Goal: Task Accomplishment & Management: Manage account settings

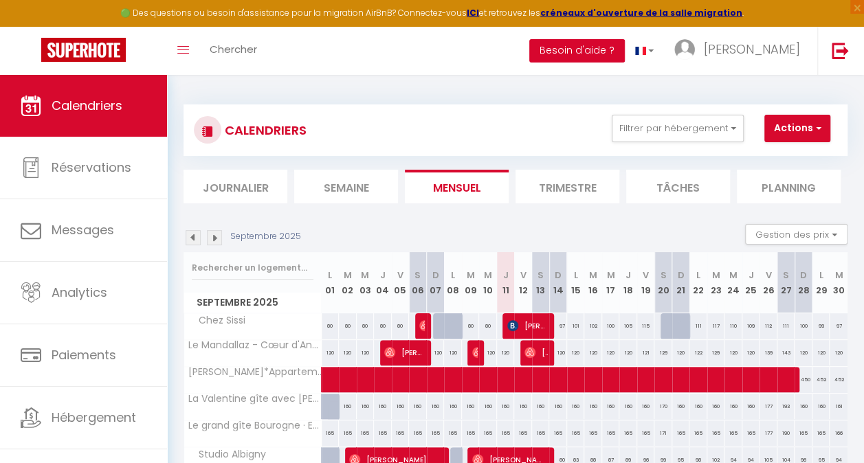
click at [625, 49] on button "Besoin d'aide ?" at bounding box center [577, 50] width 96 height 23
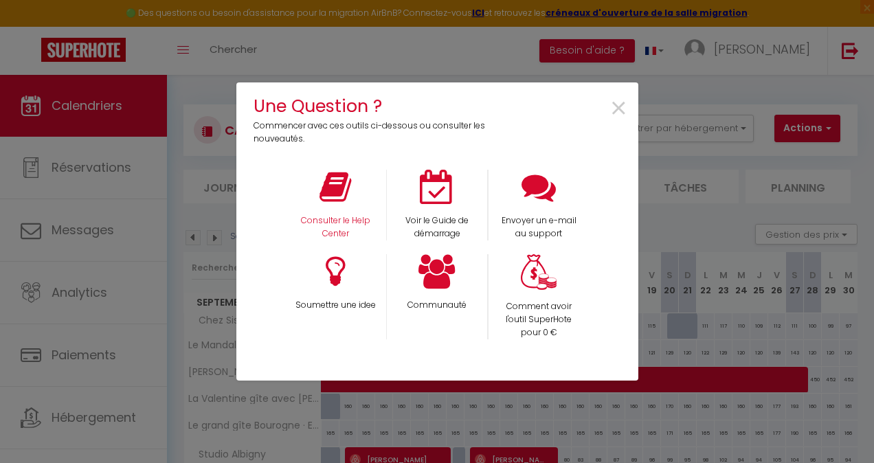
click at [318, 174] on div "Consulter le Help Center" at bounding box center [335, 205] width 102 height 71
click at [343, 194] on icon at bounding box center [335, 187] width 32 height 34
click at [623, 108] on span "×" at bounding box center [618, 108] width 19 height 43
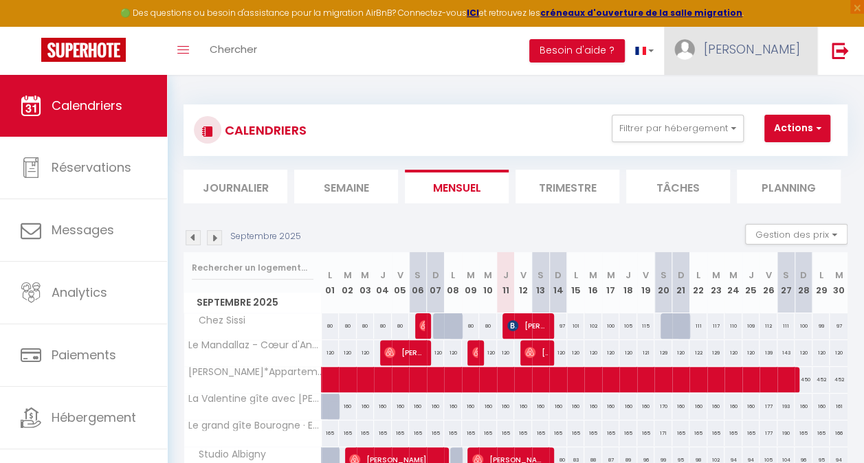
click at [746, 56] on link "[PERSON_NAME]" at bounding box center [740, 51] width 153 height 48
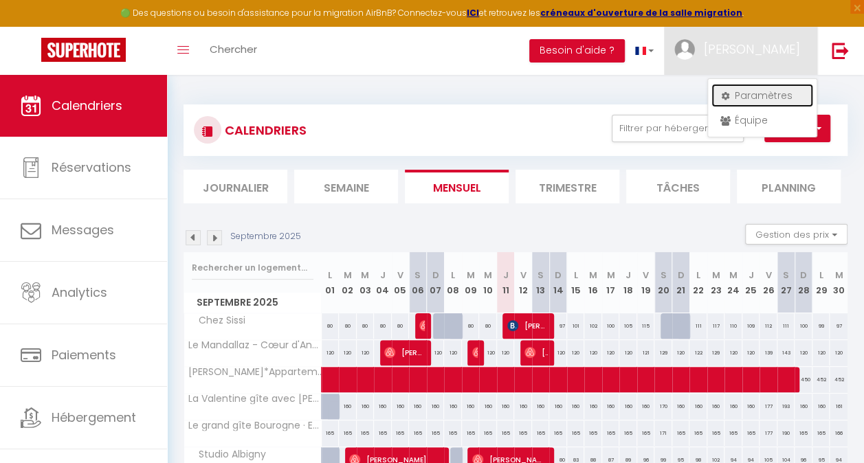
click at [756, 96] on link "Paramètres" at bounding box center [762, 95] width 102 height 23
select select "fr"
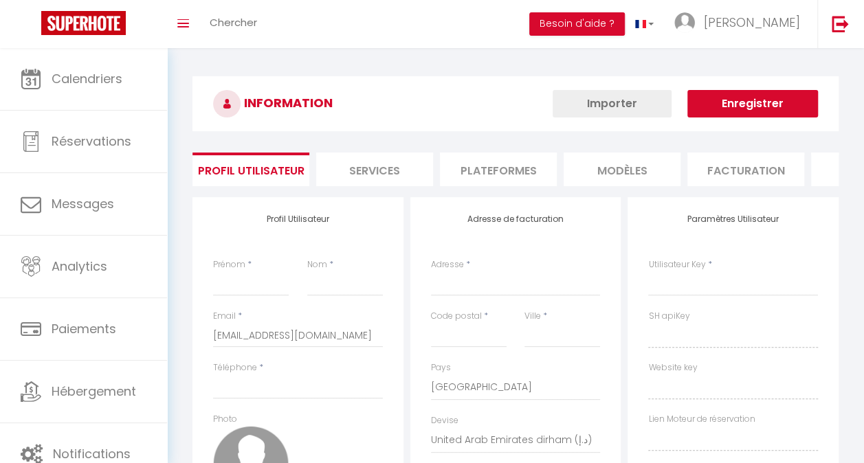
type input "[PERSON_NAME]"
type input "0663524948"
type input "[STREET_ADDRESS][GEOGRAPHIC_DATA]"
type input "74000"
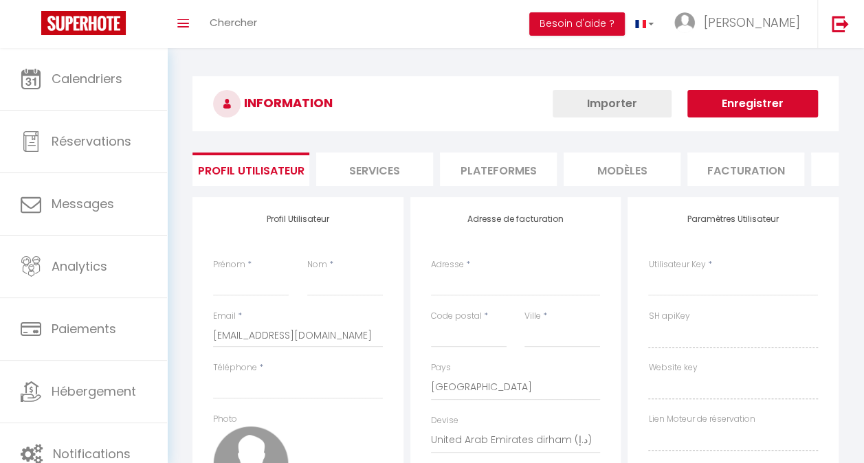
type input "ANNECY"
select select "28"
type input "rITC2SqMuwyqZ5jI0B2tNCe9V"
type input "Yhb3telTPliRs5nvhwt2zzpdy"
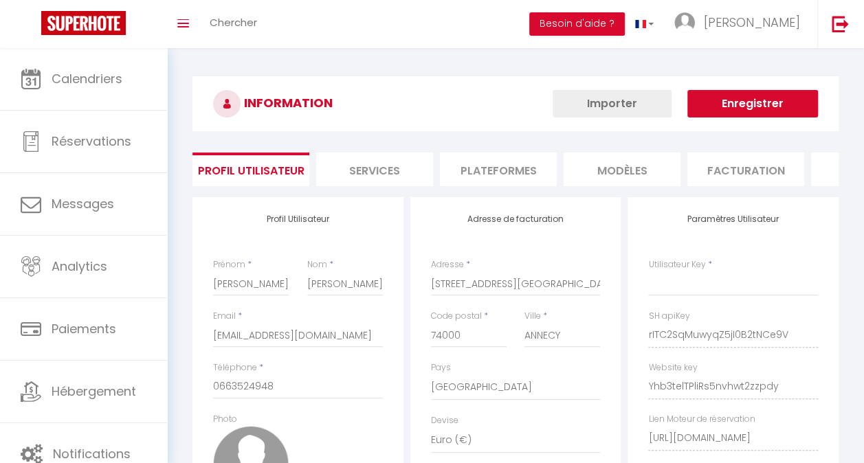
select select "fr"
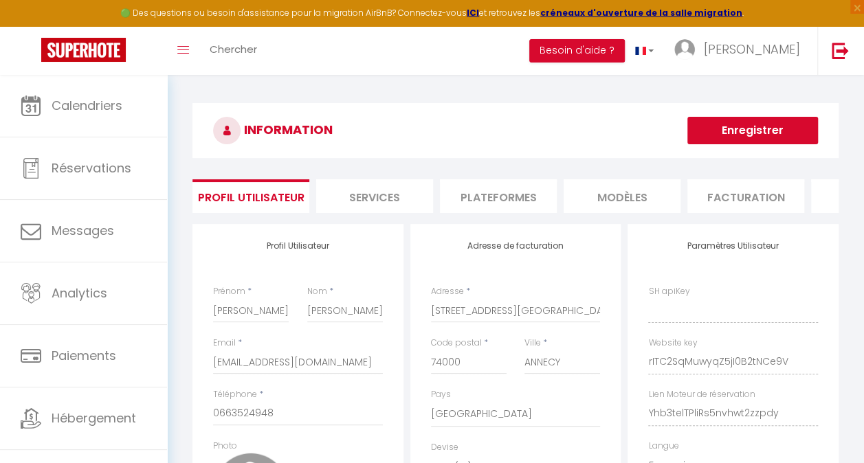
type input "rITC2SqMuwyqZ5jI0B2tNCe9V"
type input "Yhb3telTPliRs5nvhwt2zzpdy"
type input "[URL][DOMAIN_NAME]"
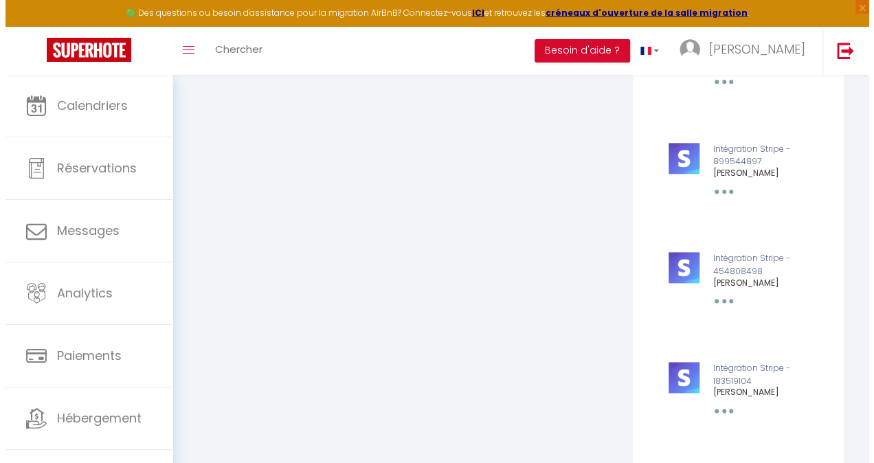
scroll to position [789, 0]
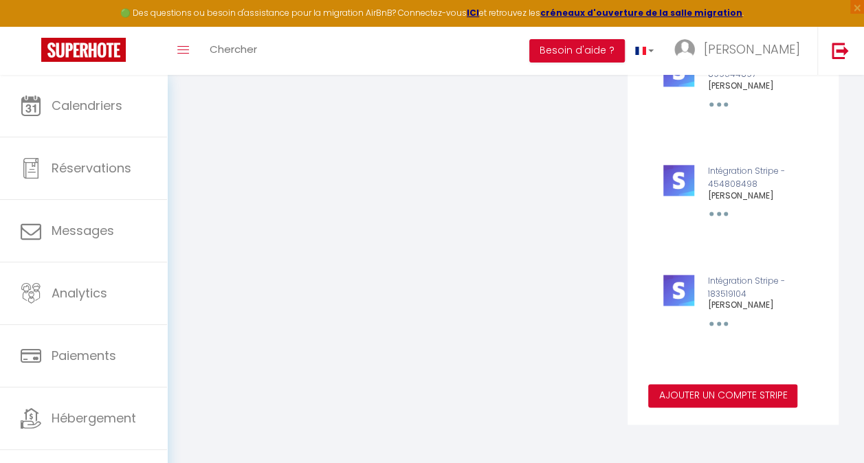
click at [743, 399] on button "Ajouter un compte Stripe" at bounding box center [722, 395] width 149 height 23
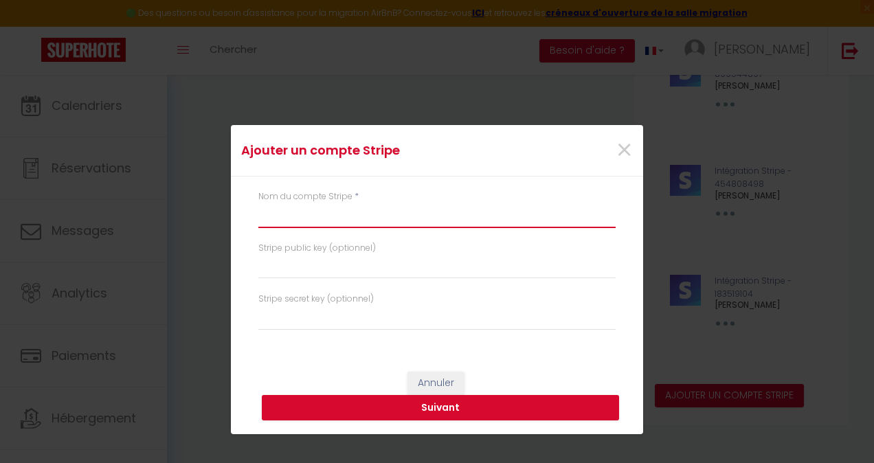
click at [301, 213] on input "text" at bounding box center [436, 215] width 357 height 25
type input "[PERSON_NAME] [PERSON_NAME]"
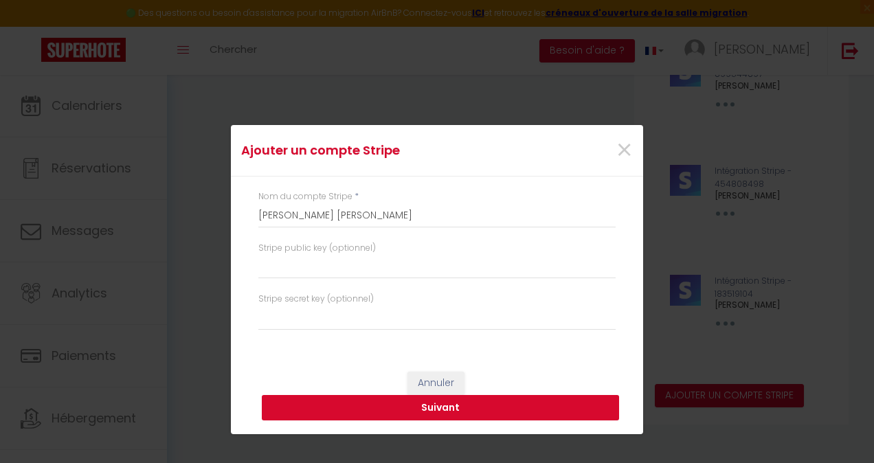
click at [425, 407] on button "Suivant" at bounding box center [440, 408] width 357 height 26
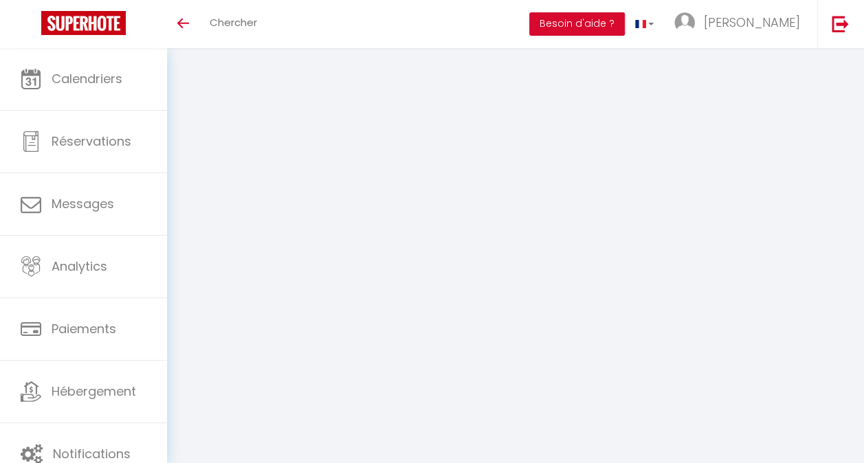
select select "28"
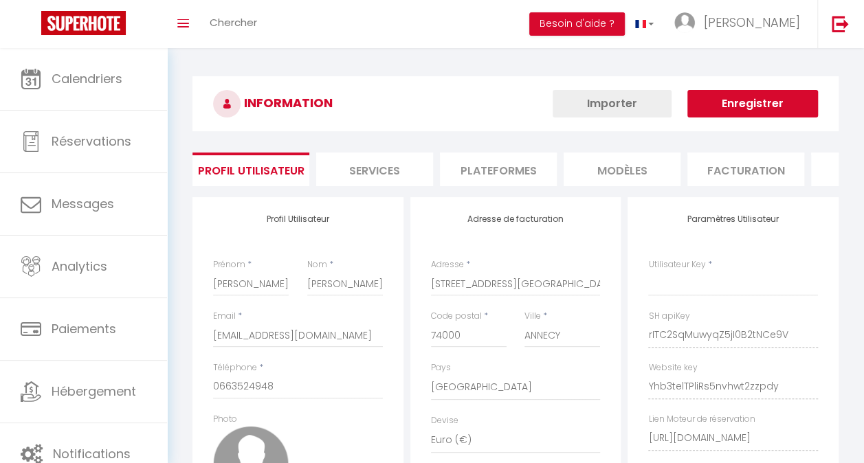
select select "fr"
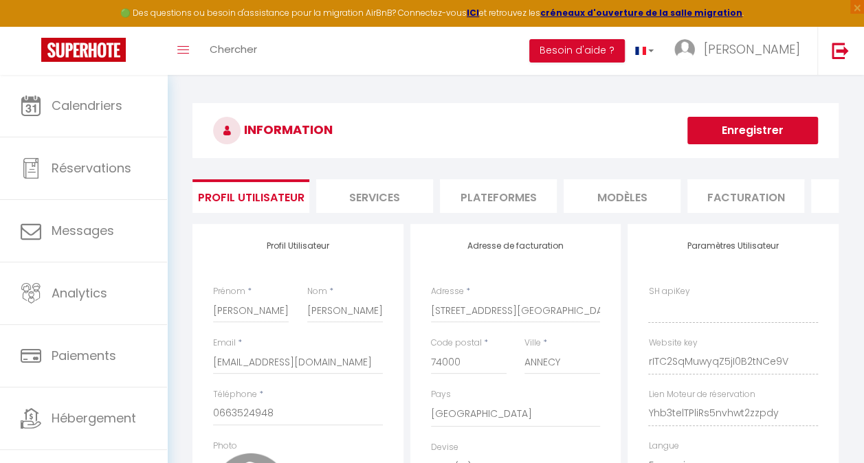
type input "rITC2SqMuwyqZ5jI0B2tNCe9V"
type input "Yhb3telTPliRs5nvhwt2zzpdy"
type input "https://app.superhote.com/#/get-available-rentals/Yhb3telTPliRs5nvhwt2zzpdy"
click at [752, 123] on button "Enregistrer" at bounding box center [752, 130] width 131 height 27
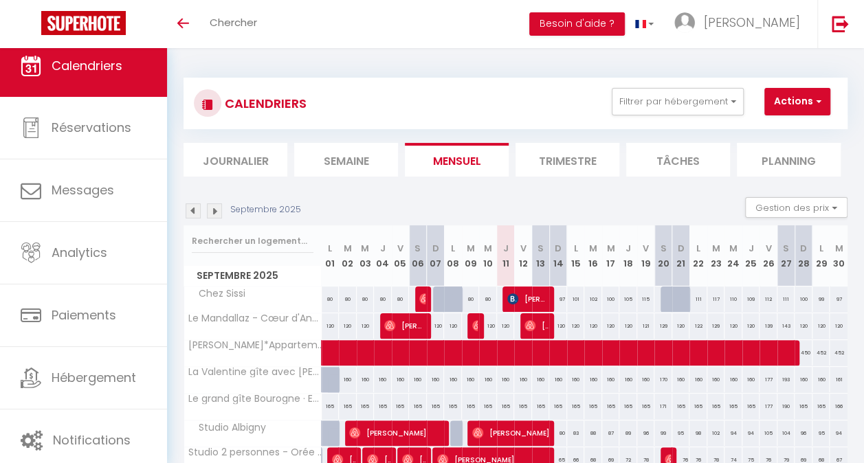
scroll to position [18, 0]
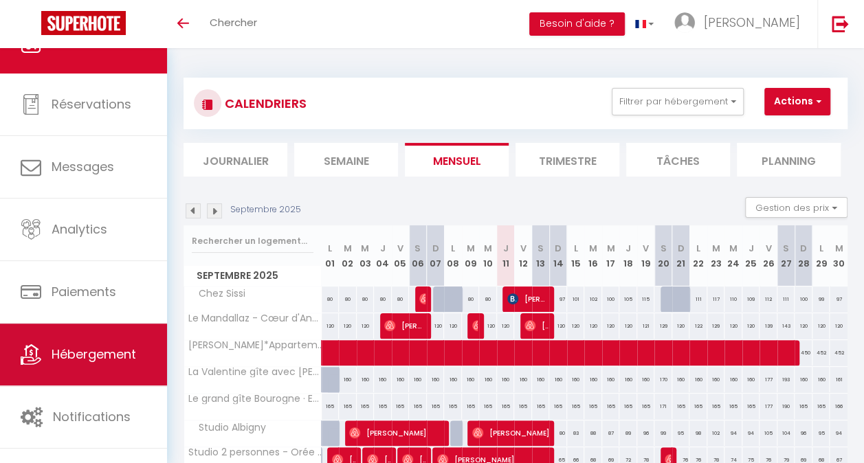
click at [123, 354] on span "Hébergement" at bounding box center [94, 354] width 85 height 17
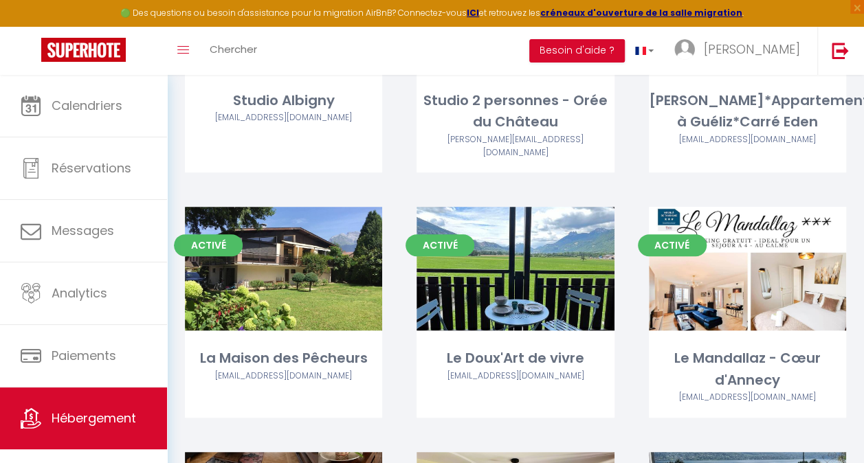
scroll to position [254, 0]
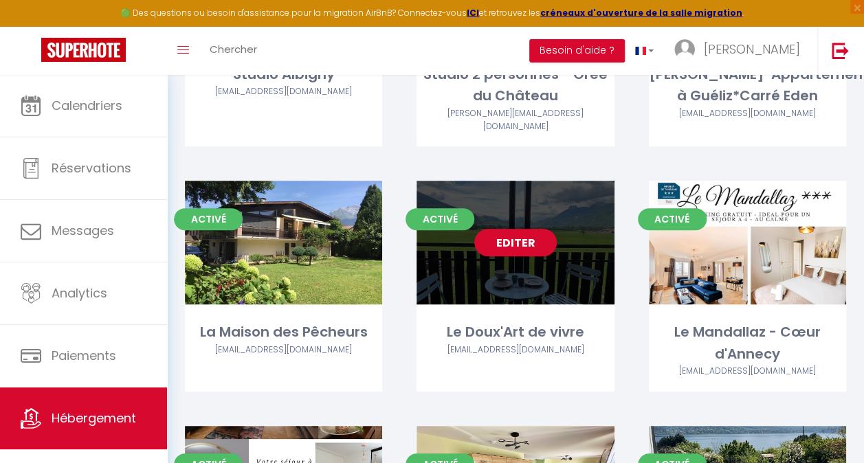
click at [519, 250] on link "Editer" at bounding box center [515, 242] width 82 height 27
select select "3"
select select "2"
select select "1"
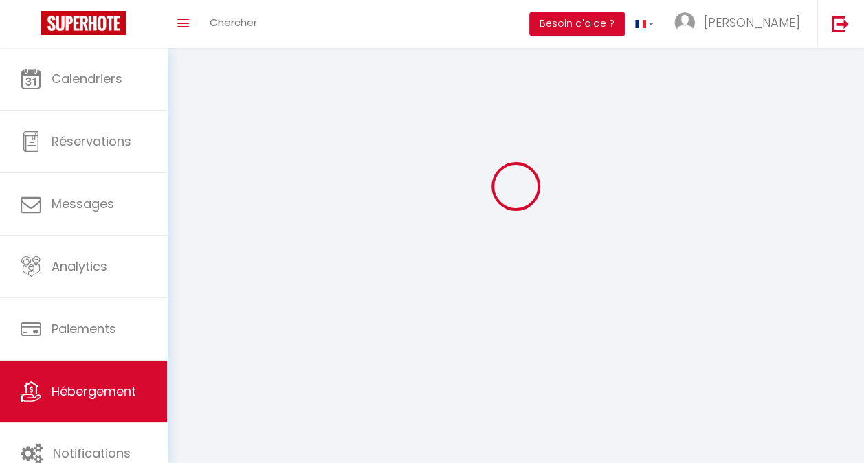
select select
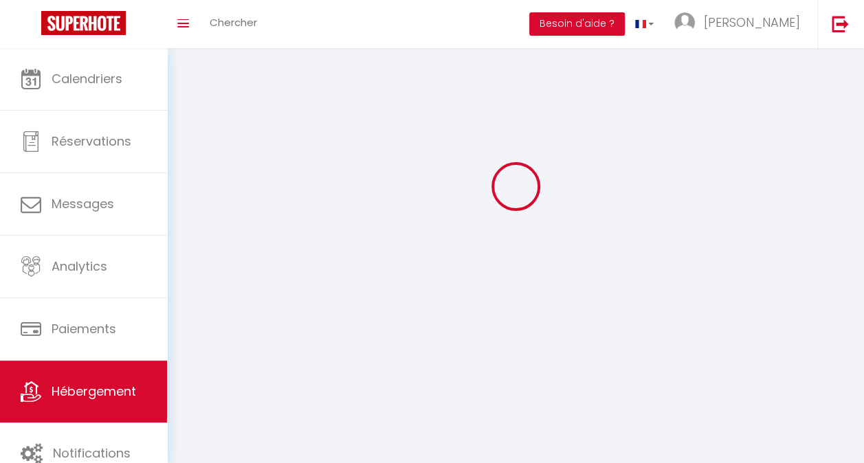
checkbox input "false"
select select
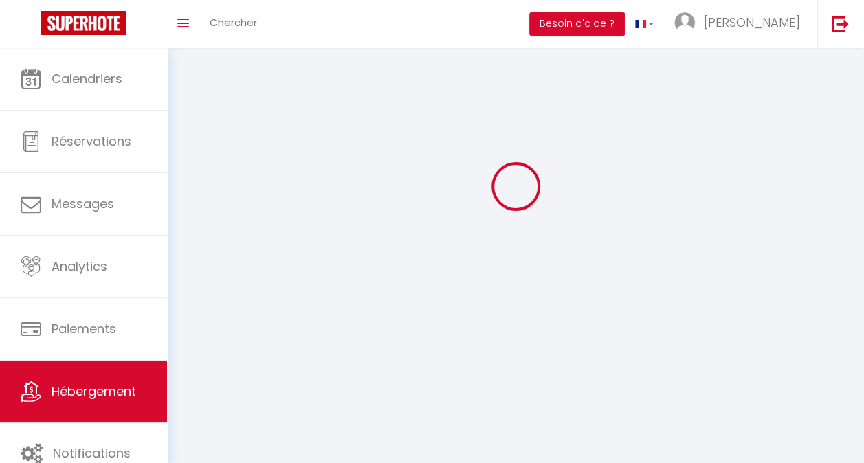
select select
select select "1"
select select
select select "28"
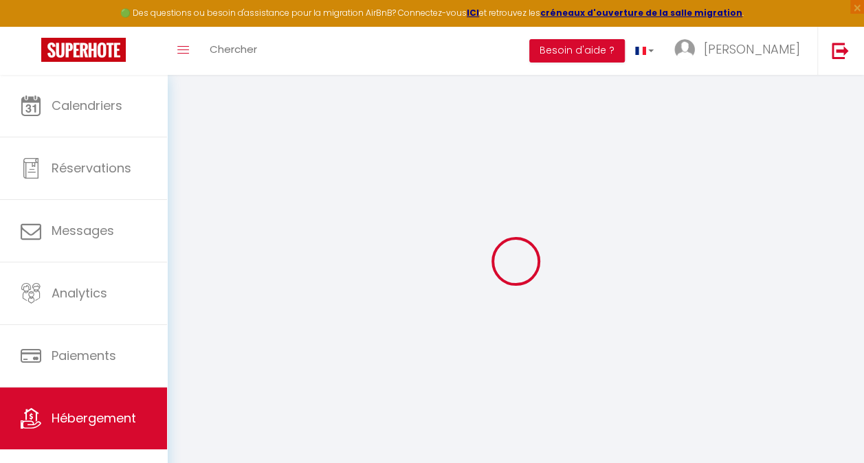
select select
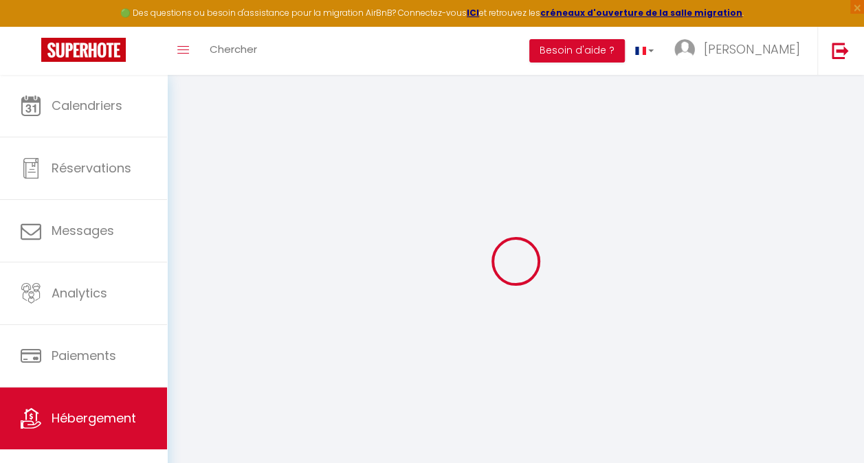
select select
checkbox input "false"
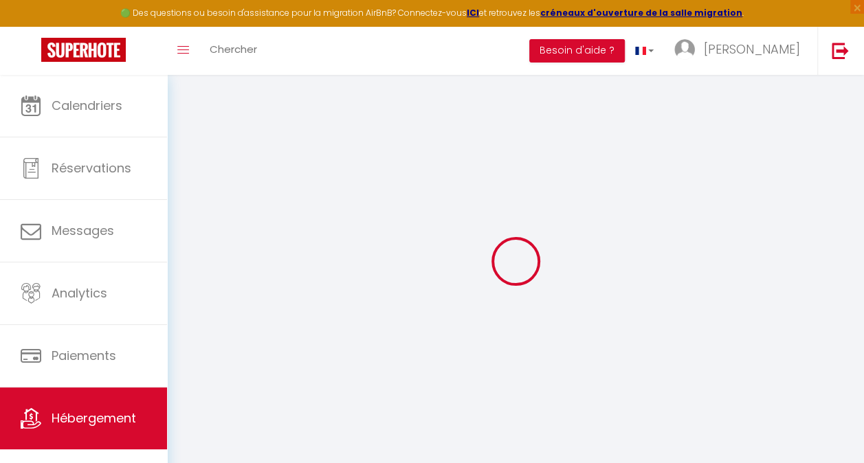
select select
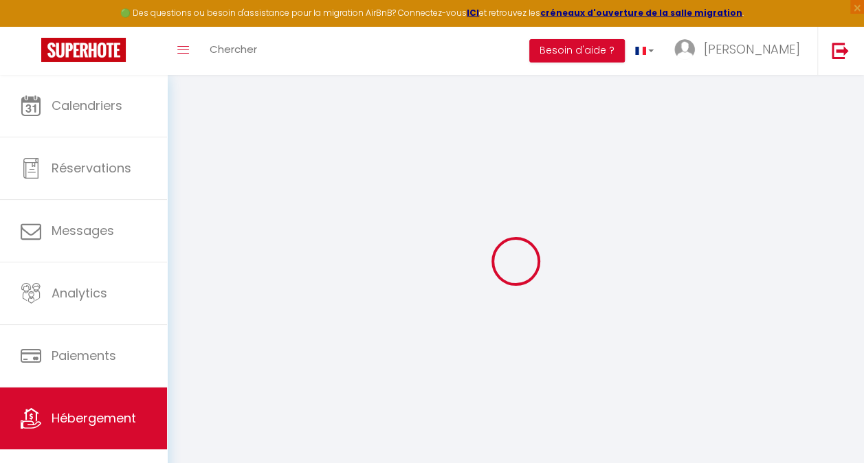
select select
checkbox input "false"
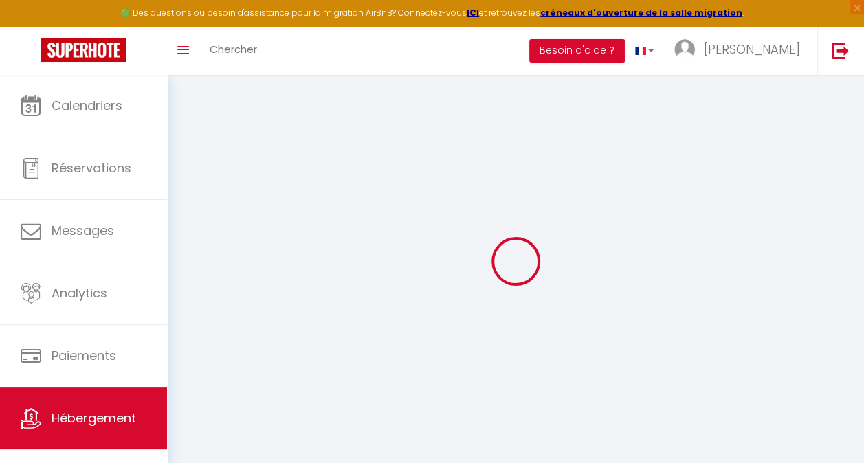
checkbox input "false"
select select
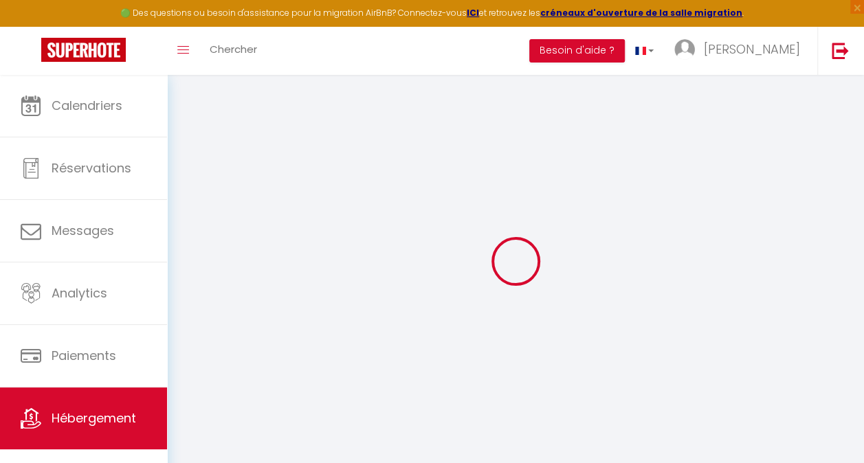
select select
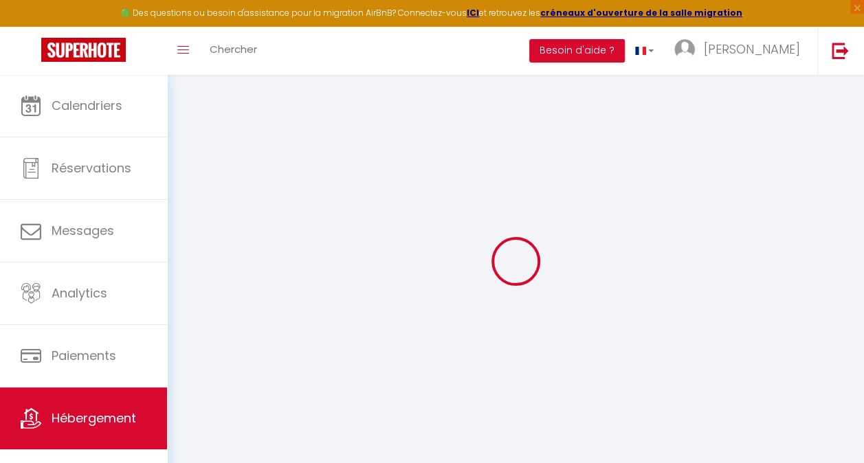
checkbox input "false"
select select
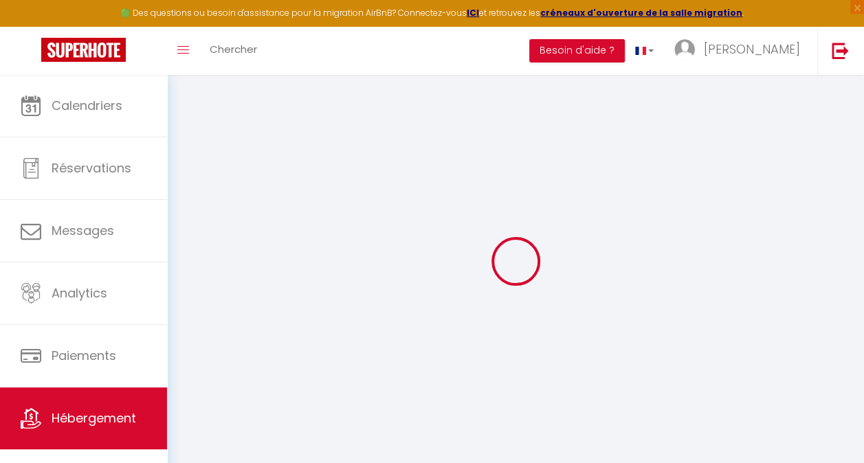
select select
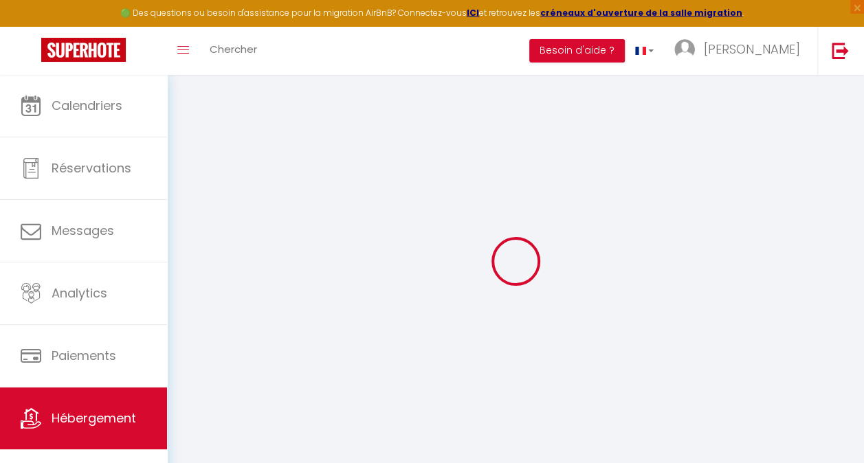
select select
checkbox input "false"
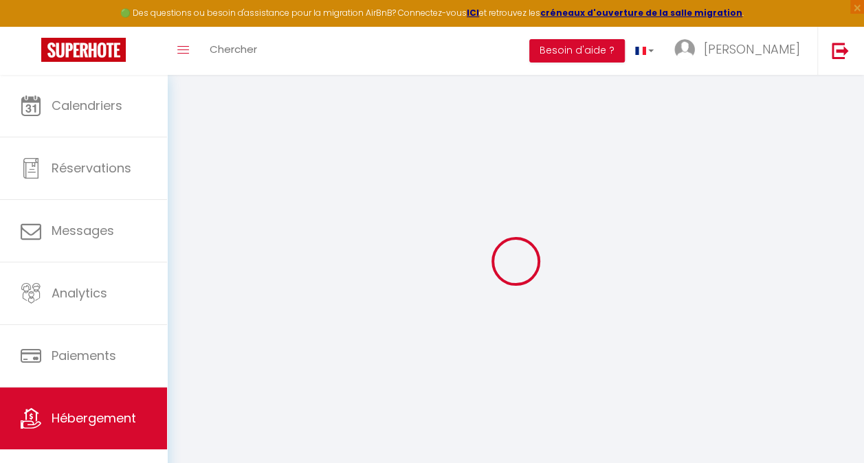
checkbox input "false"
select select
type input "Le Doux'Art de vivre"
type input "[PERSON_NAME]"
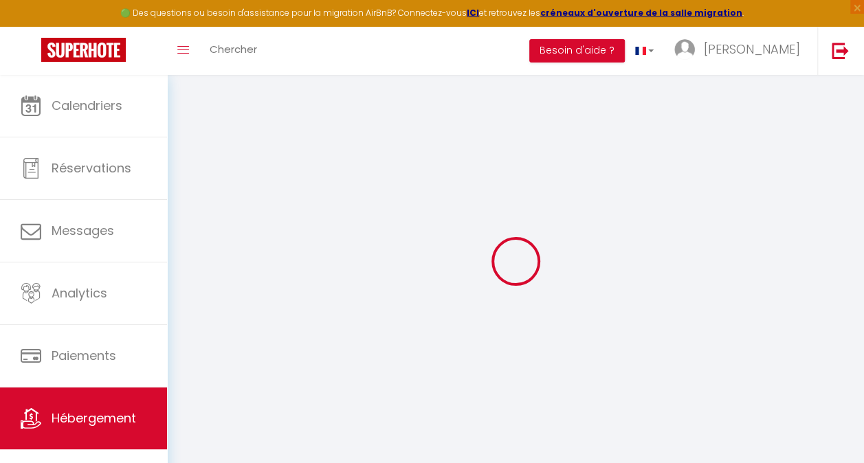
type input "Dickinson"
type input "965 Rue Yves Brayer"
type input "06210"
type input "Mandelieu-la-Napoule"
select select "2"
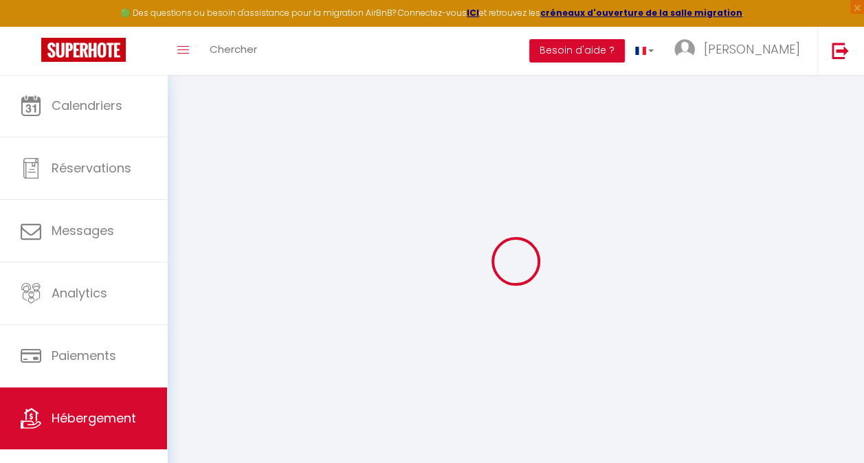
type input "200"
type input "72"
type input "400"
select select
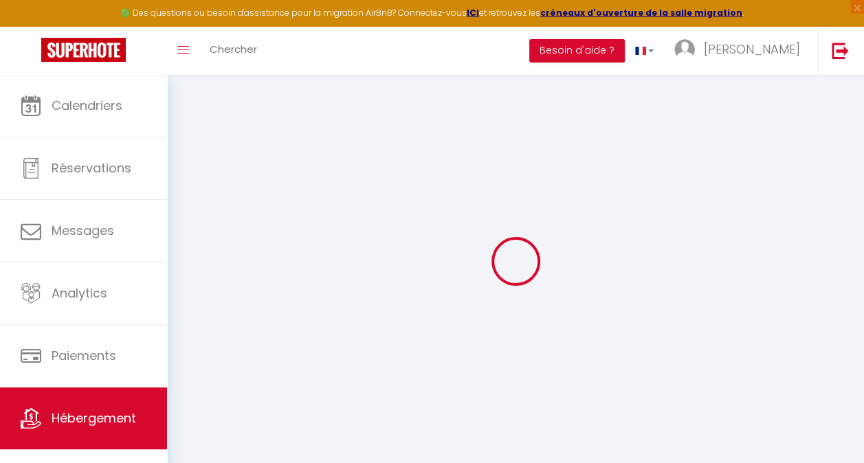
select select
type input "86 impasse des Cimes"
type input "74210"
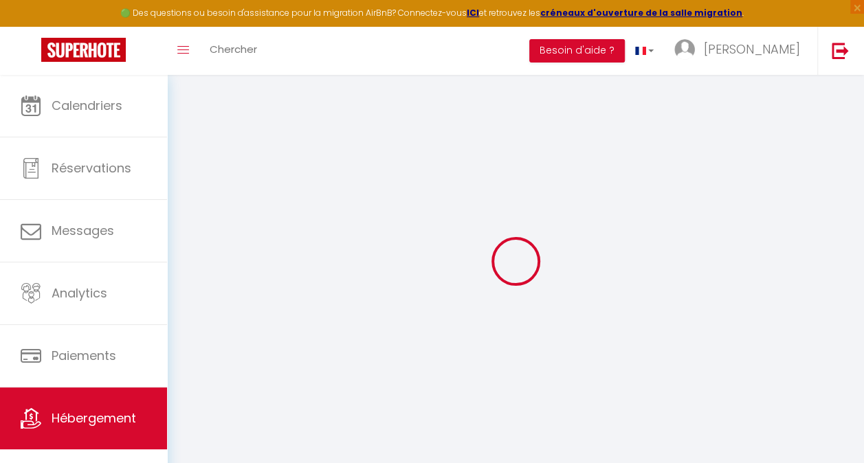
type input "Doussard"
type input "[EMAIL_ADDRESS][DOMAIN_NAME]"
select select
checkbox input "false"
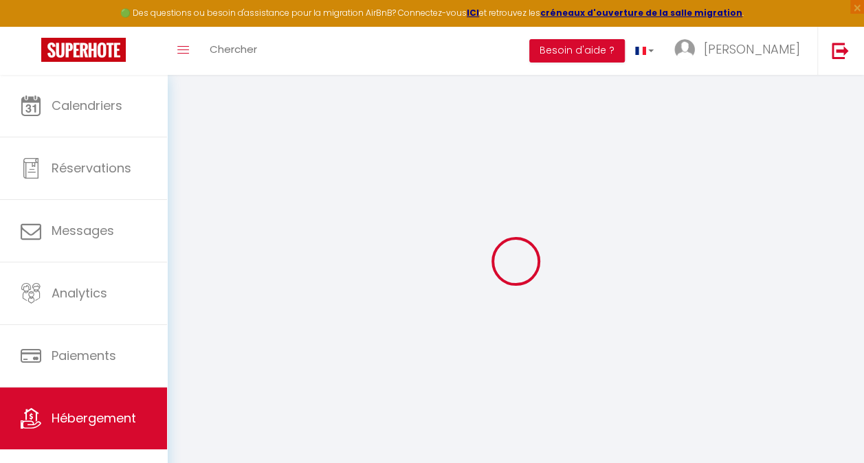
checkbox input "false"
type input "0"
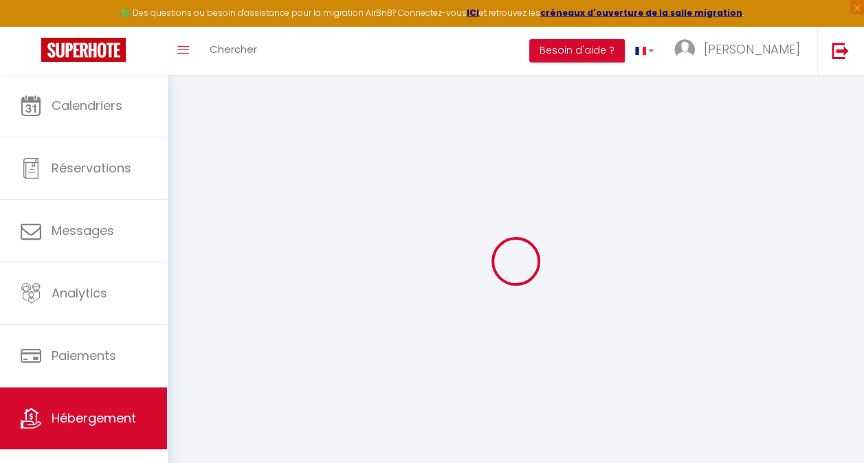
type input "0"
select select
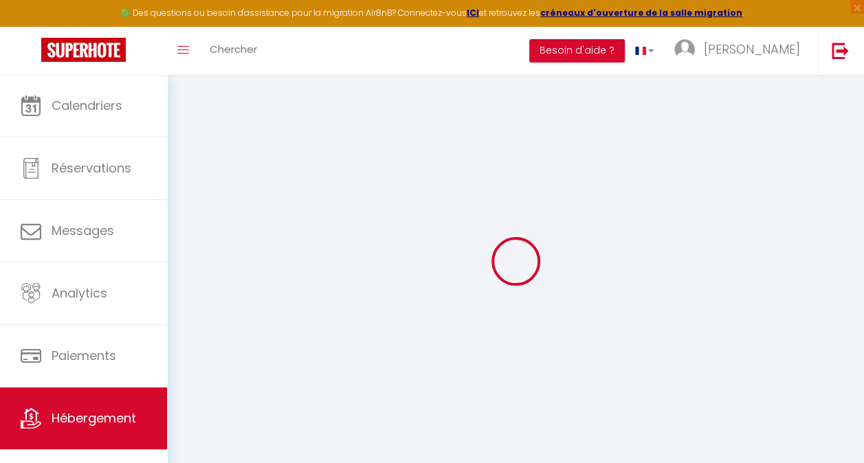
select select
checkbox input "false"
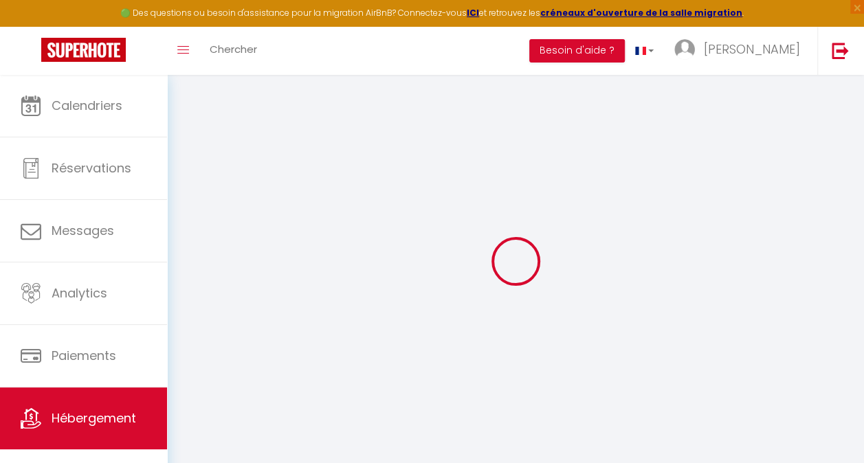
checkbox input "false"
select select
checkbox input "false"
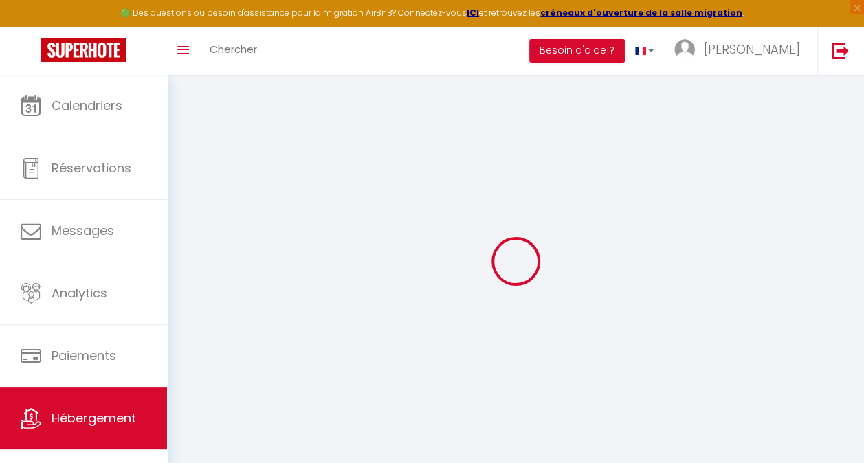
checkbox input "false"
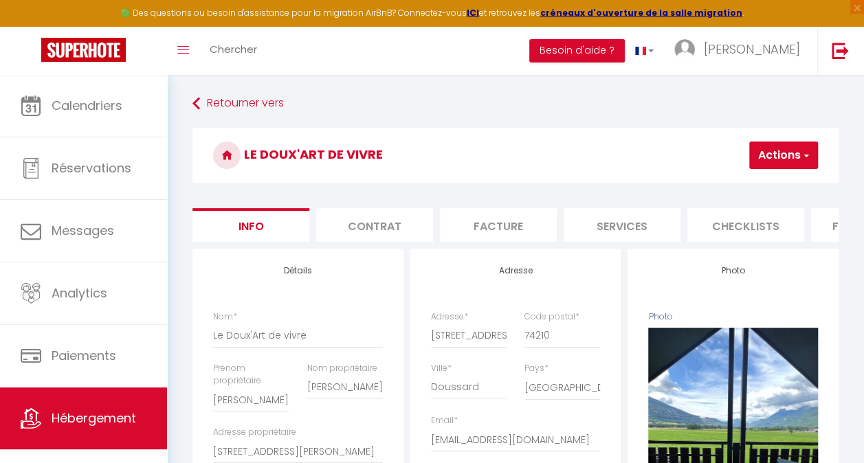
select select
checkbox input "false"
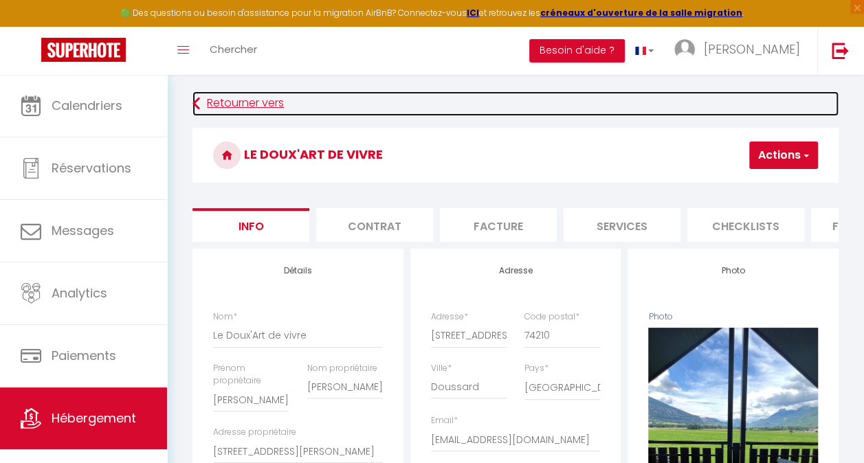
click at [195, 107] on icon at bounding box center [196, 103] width 8 height 25
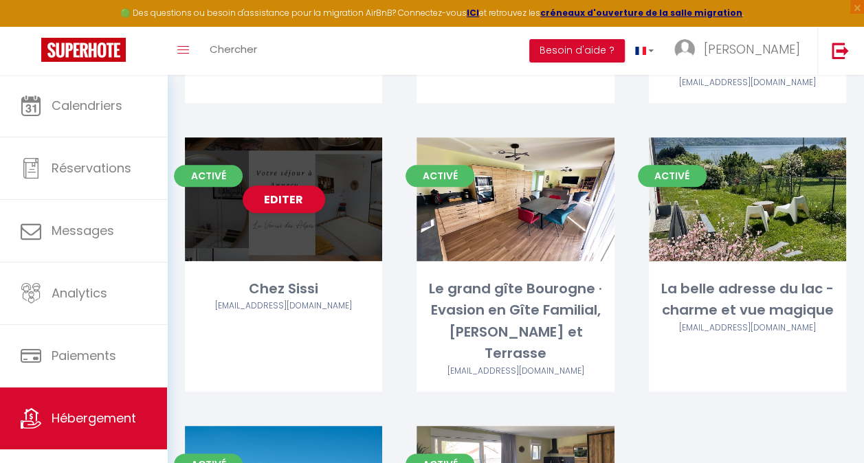
scroll to position [543, 0]
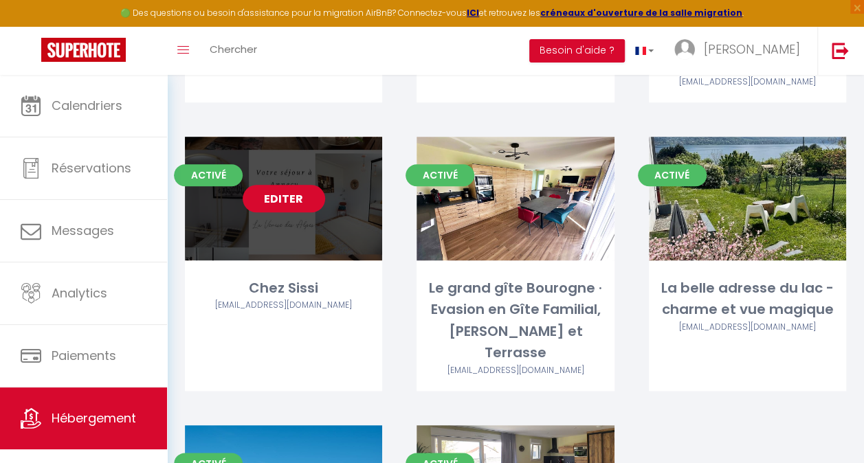
click at [279, 208] on link "Editer" at bounding box center [284, 198] width 82 height 27
click at [295, 212] on link "Editer" at bounding box center [284, 198] width 82 height 27
click at [280, 208] on link "Editer" at bounding box center [284, 198] width 82 height 27
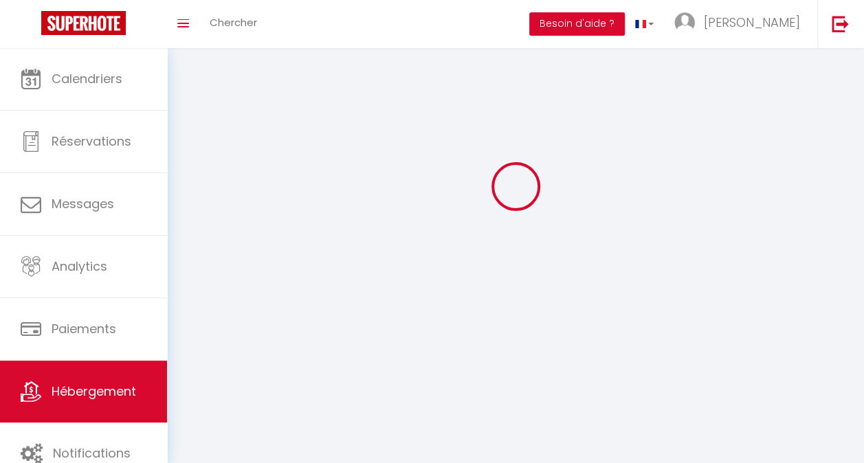
select select
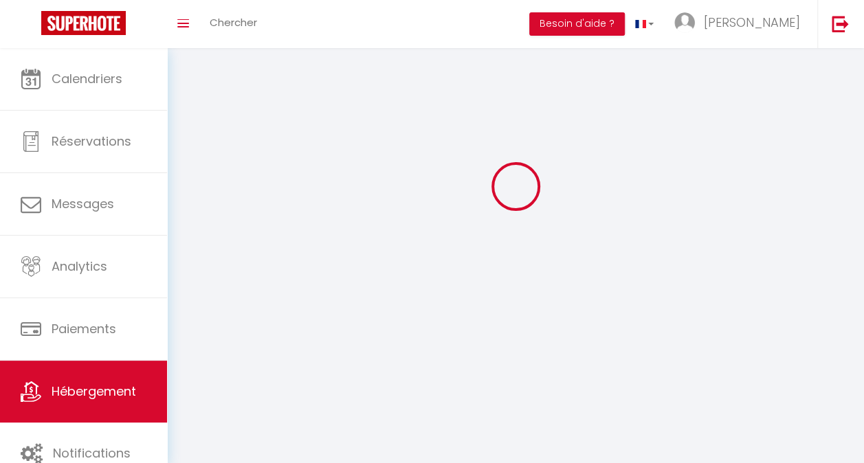
select select "1"
select select
checkbox input "false"
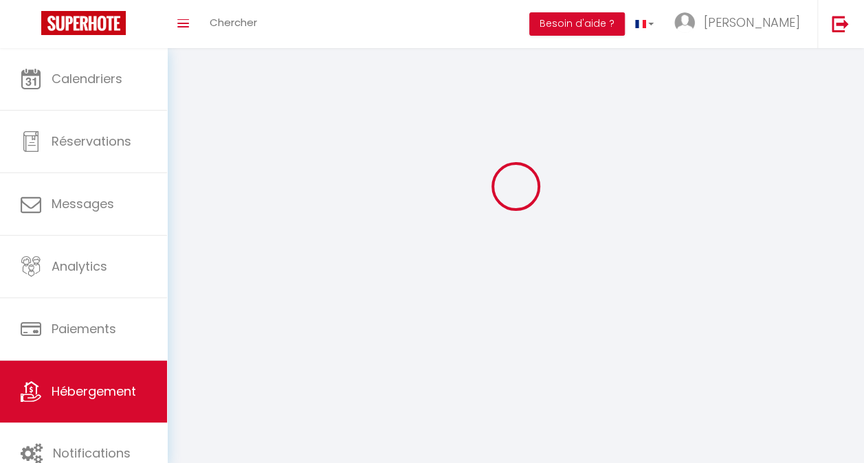
checkbox input "false"
select select "28"
select select
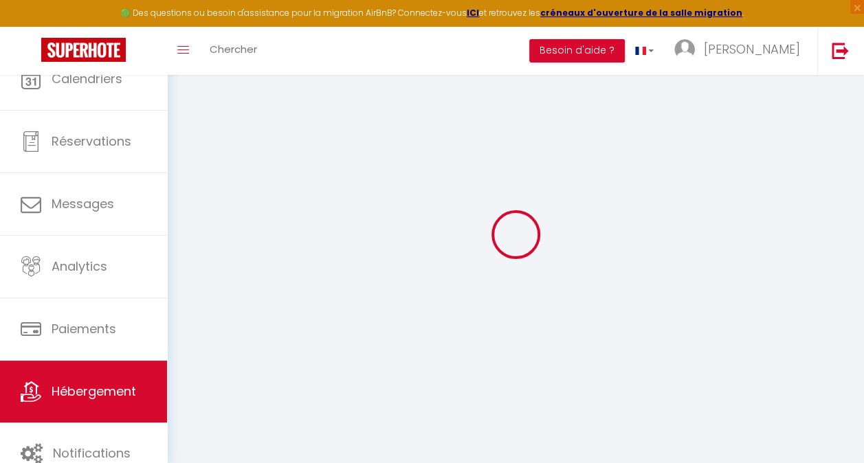
select select
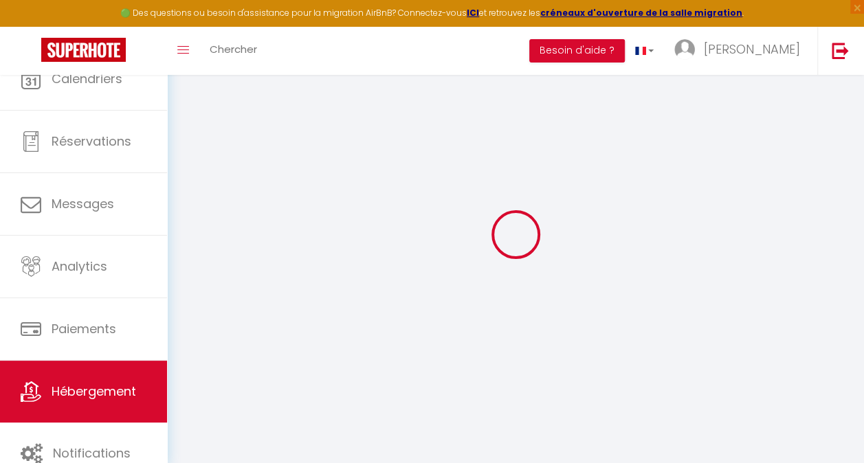
select select
checkbox input "false"
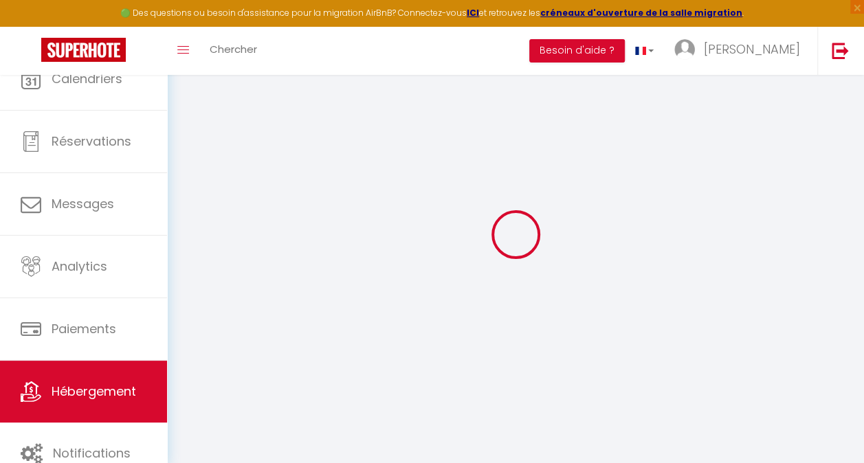
select select
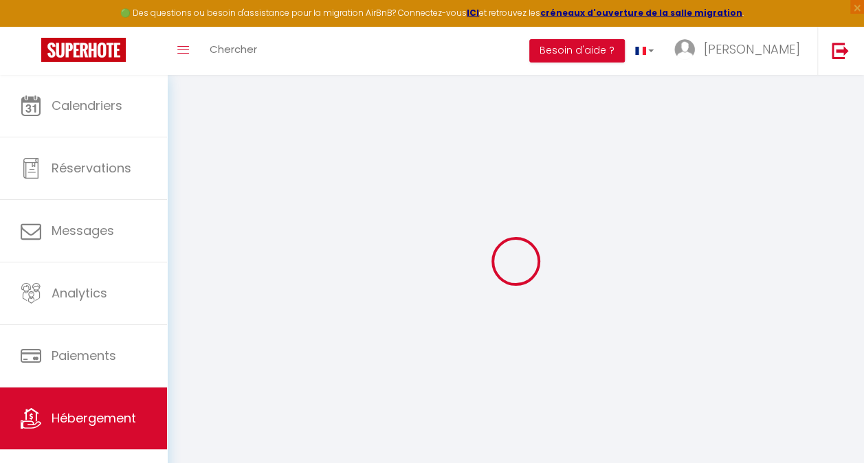
select select
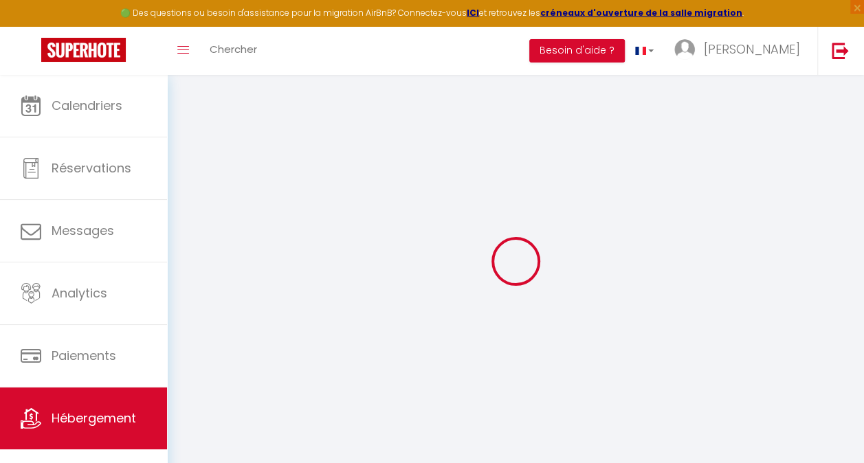
select select
checkbox input "false"
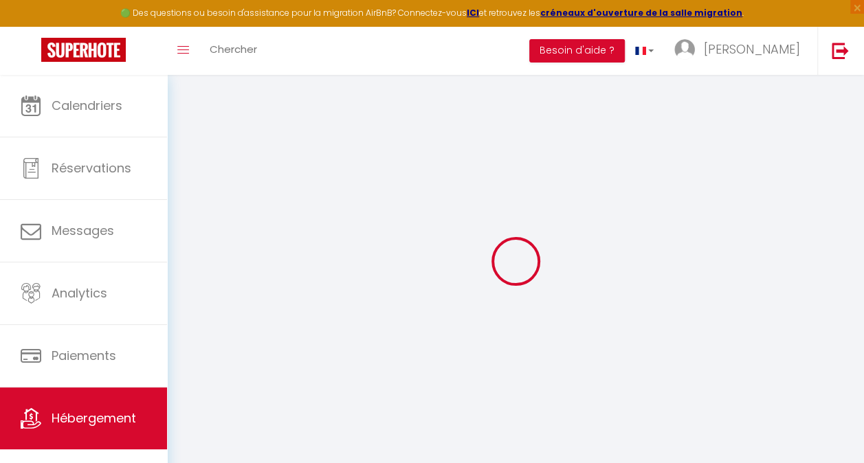
select select
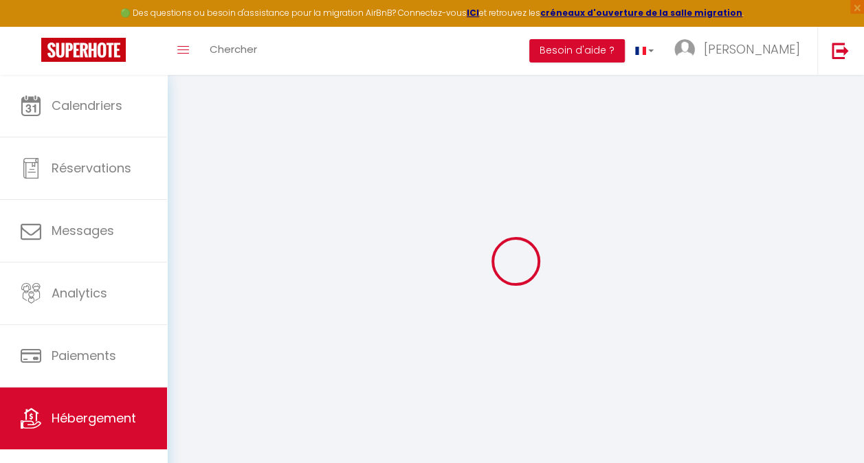
select select
checkbox input "false"
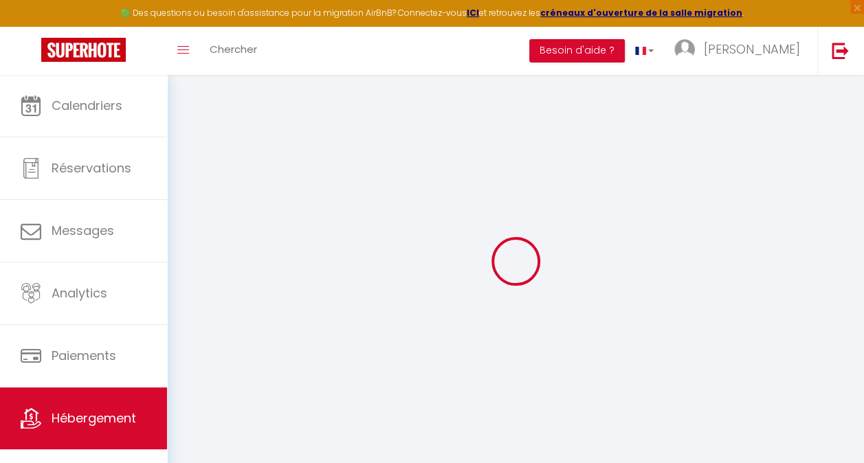
checkbox input "false"
select select
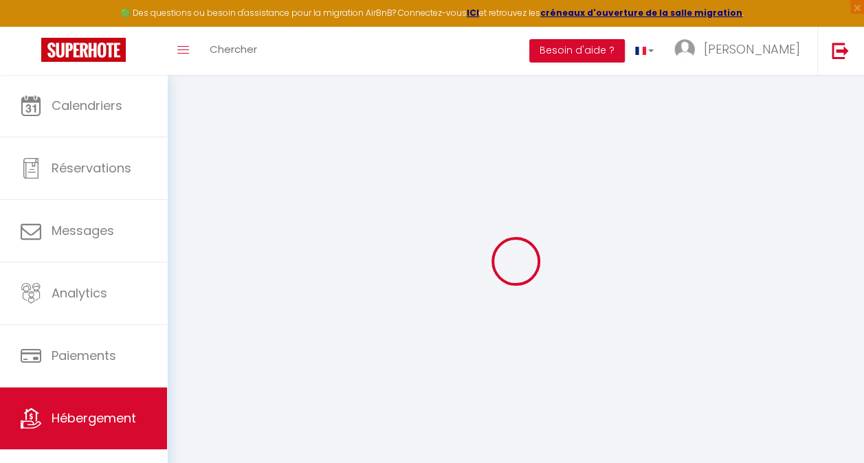
select select
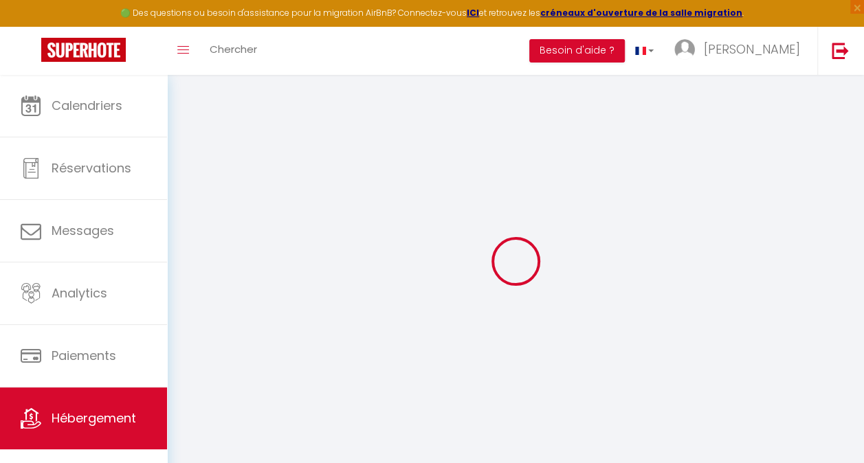
checkbox input "false"
select select
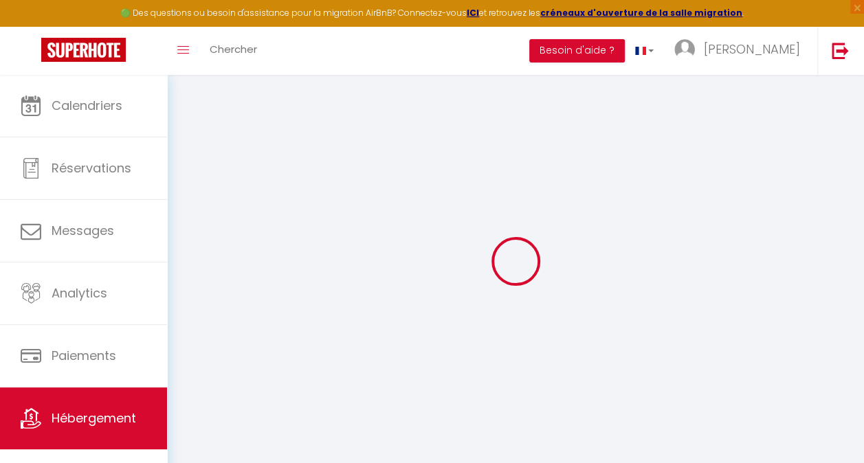
select select
type input "Chez Sissi"
type input "[PERSON_NAME]"
type input "[STREET_ADDRESS][GEOGRAPHIC_DATA]"
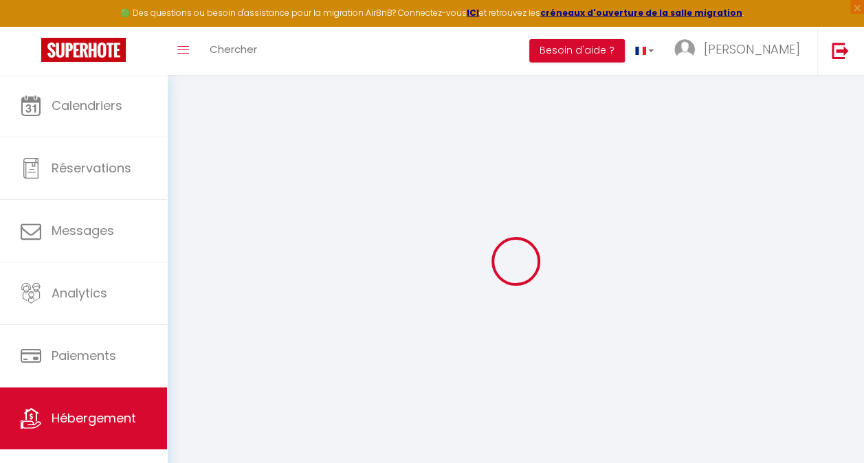
type input "74000"
type input "ANNECY"
select select "condominium"
select select "2"
type input "120"
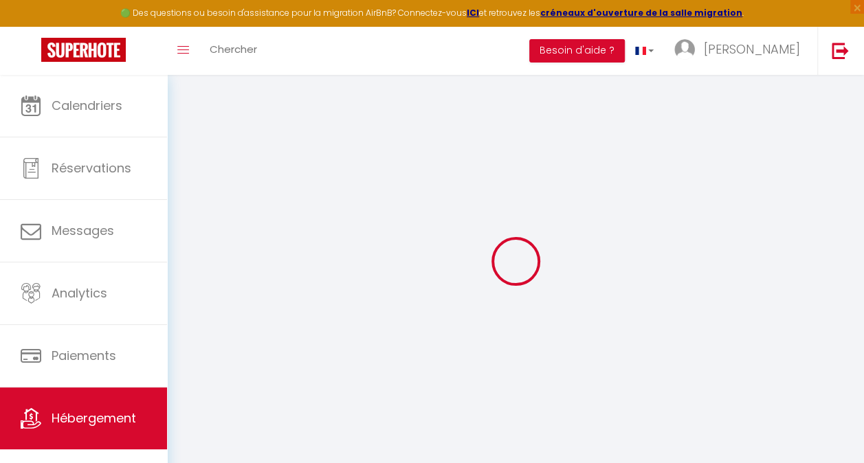
type input "70"
type input "0.80"
type input "400"
select select
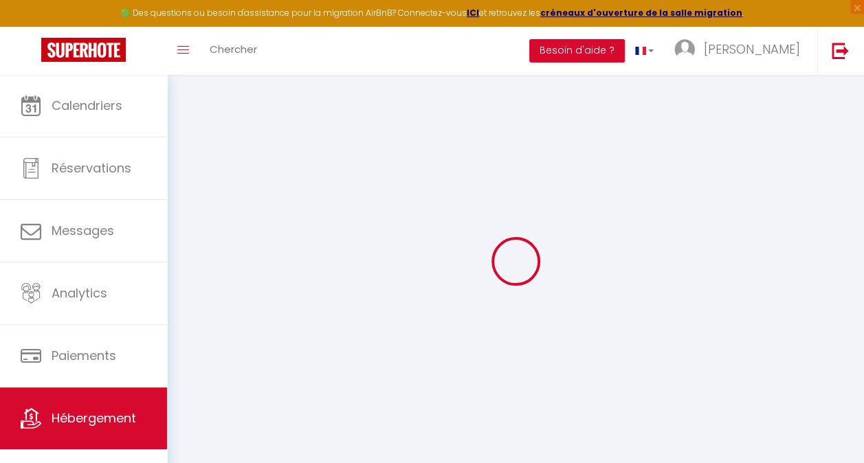
select select
type input "[STREET_ADDRESS][GEOGRAPHIC_DATA]"
type input "74000"
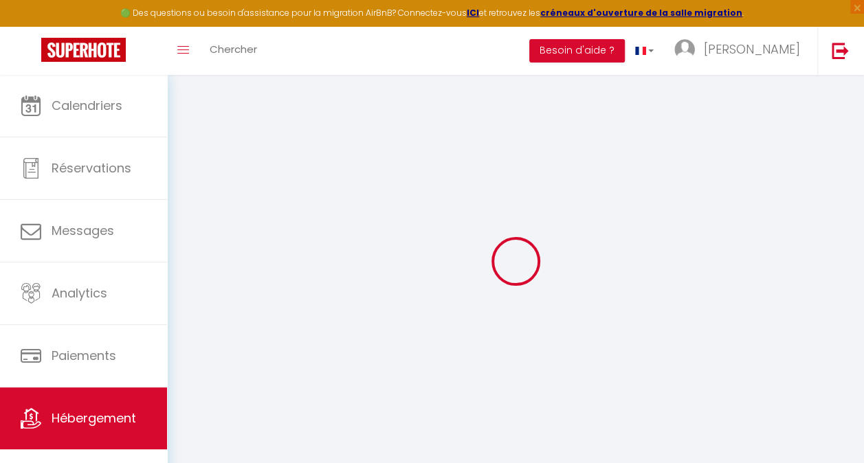
type input "Annecy"
type input "[EMAIL_ADDRESS][DOMAIN_NAME]"
select select "9127"
checkbox input "false"
checkbox input "true"
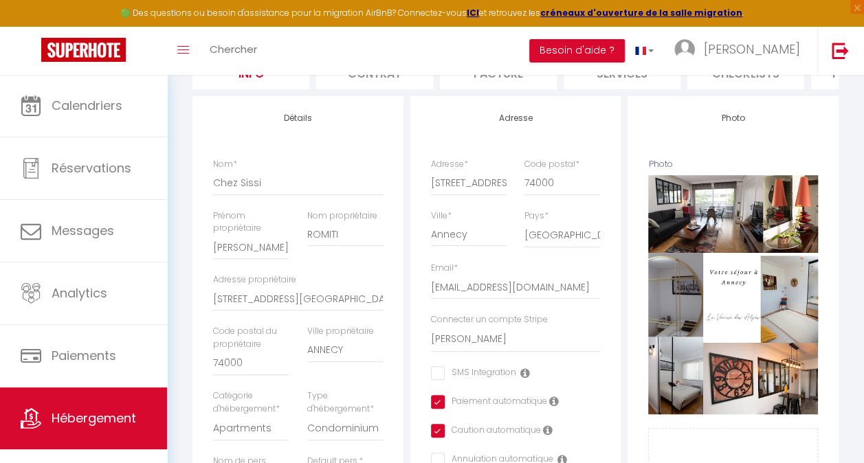
scroll to position [19, 0]
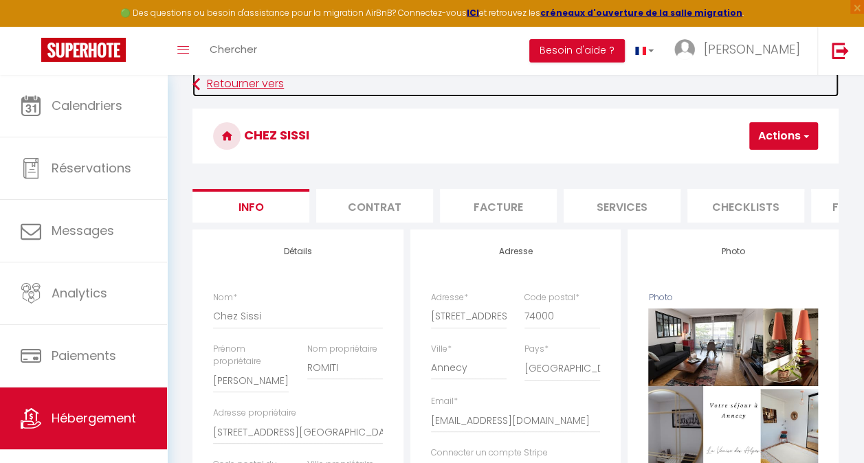
click at [197, 80] on icon at bounding box center [196, 84] width 8 height 25
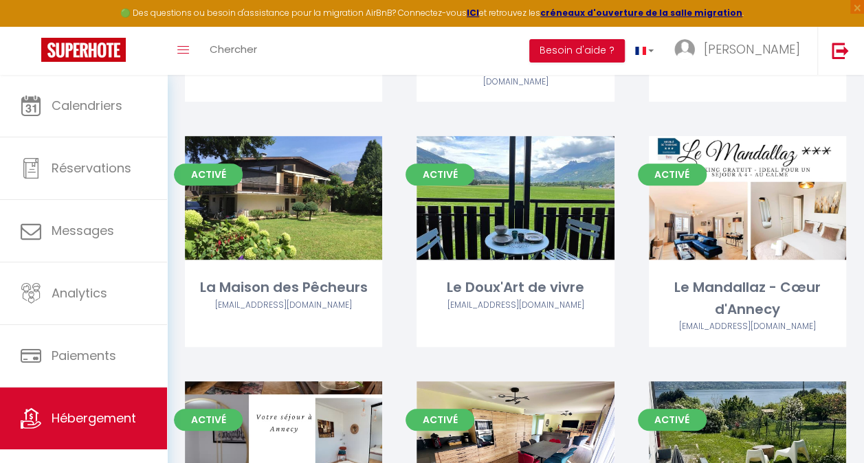
scroll to position [394, 0]
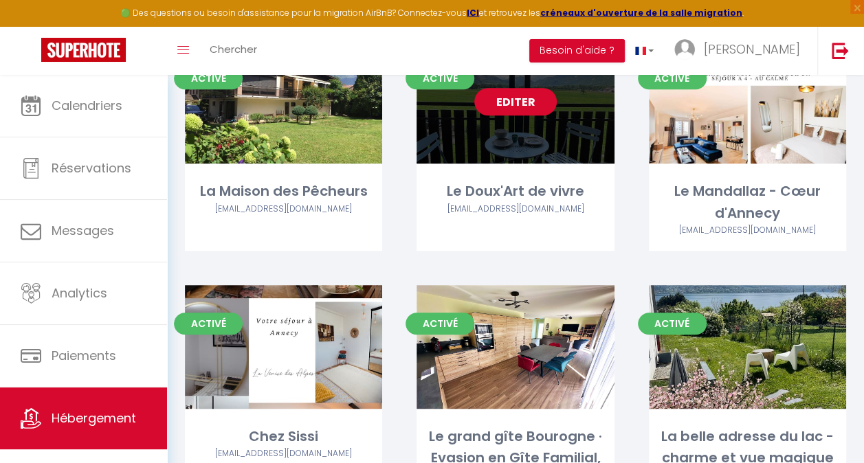
click at [513, 111] on link "Editer" at bounding box center [515, 101] width 82 height 27
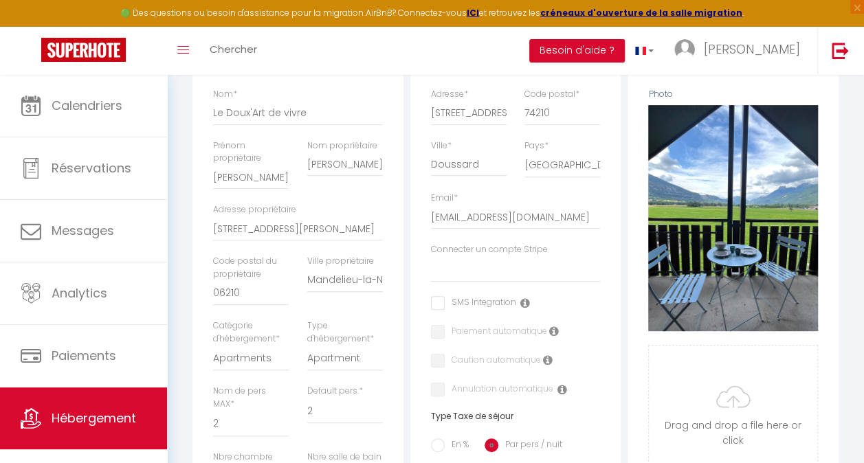
scroll to position [258, 0]
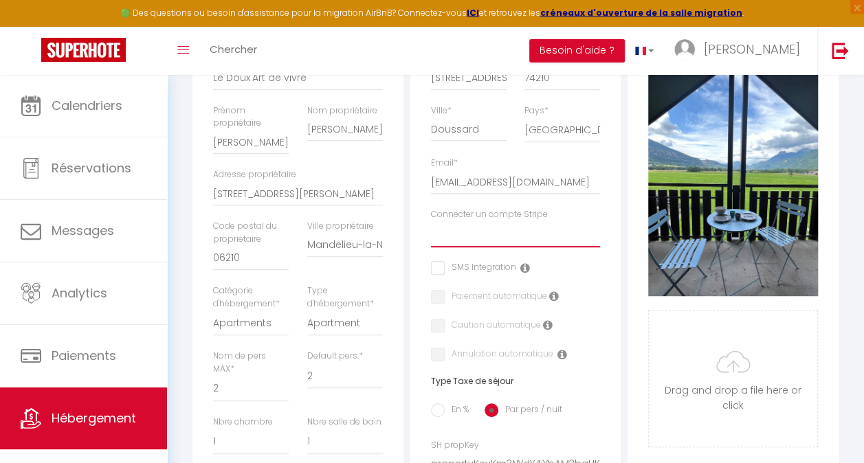
click at [508, 239] on select "Cyrielle ROMITI Joseph GRASSO JEAN DANIEL WEINMANN Huseyin DEMIR Guillot Céline…" at bounding box center [516, 234] width 170 height 26
click at [431, 231] on select "Cyrielle ROMITI Joseph GRASSO JEAN DANIEL WEINMANN Huseyin DEMIR Guillot Céline…" at bounding box center [516, 234] width 170 height 26
click at [445, 305] on label "Paiement automatique" at bounding box center [496, 297] width 102 height 15
drag, startPoint x: 436, startPoint y: 302, endPoint x: 442, endPoint y: 323, distance: 21.7
click at [436, 304] on input "checkbox" at bounding box center [435, 297] width 9 height 14
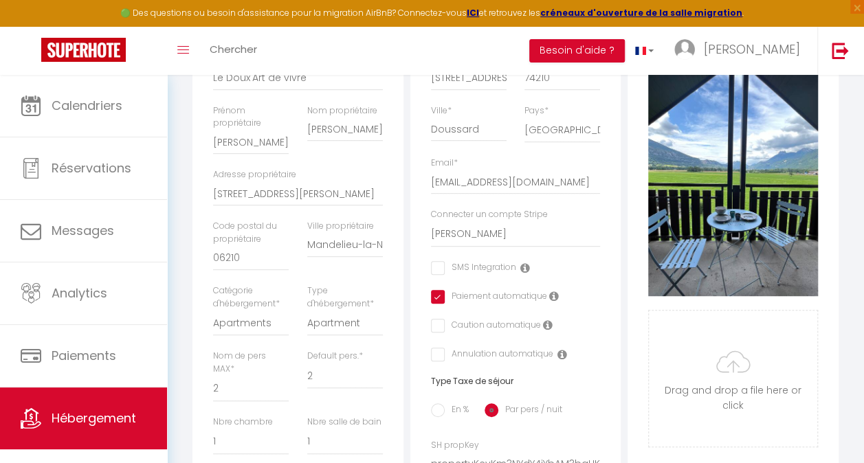
click at [445, 334] on label "Caution automatique" at bounding box center [493, 326] width 96 height 15
click at [438, 333] on input "checkbox" at bounding box center [435, 326] width 9 height 14
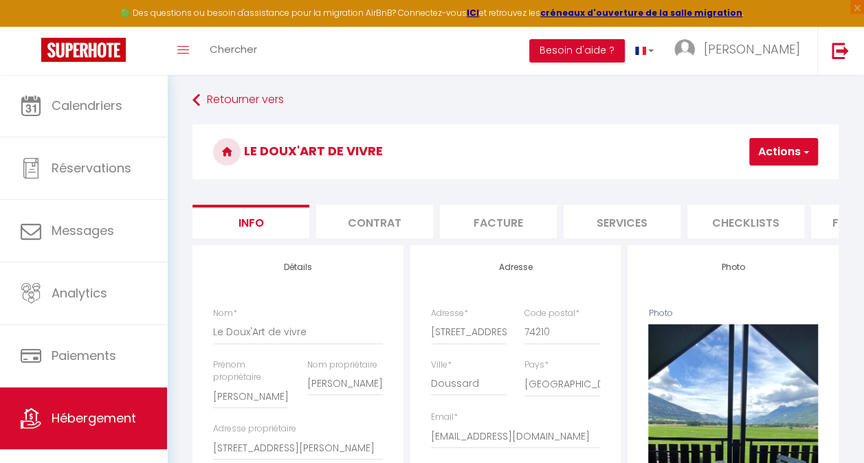
scroll to position [1, 0]
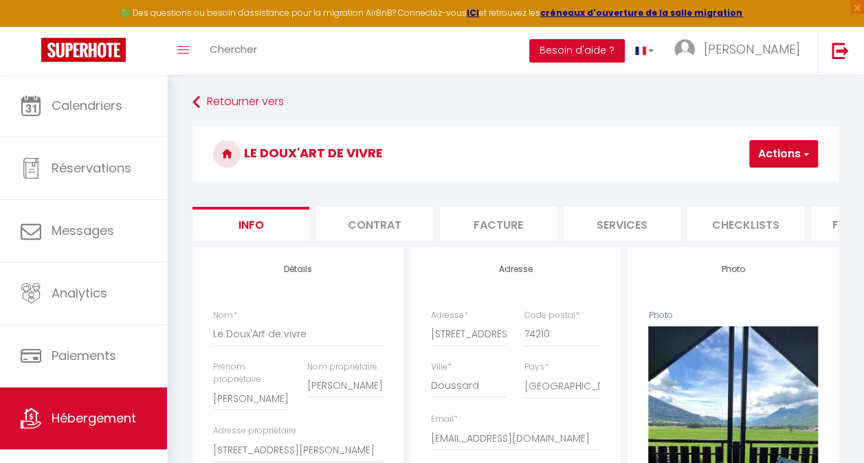
click at [787, 155] on button "Actions" at bounding box center [783, 153] width 69 height 27
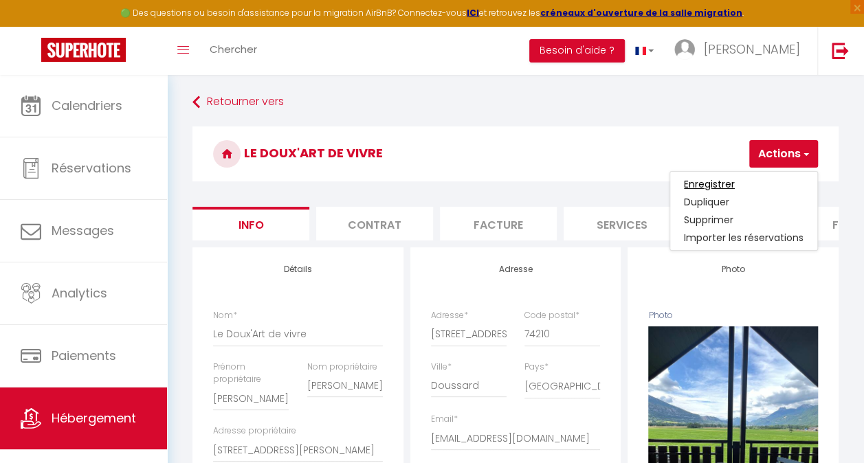
click at [717, 183] on input "Enregistrer" at bounding box center [709, 184] width 51 height 14
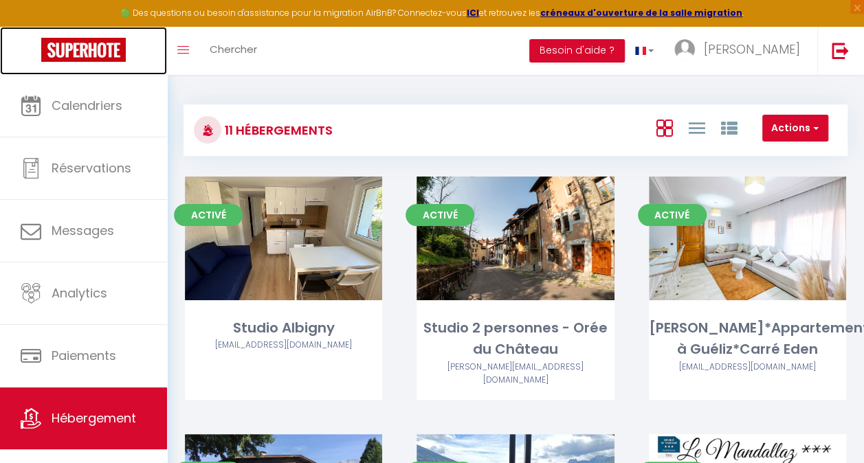
click at [62, 44] on img at bounding box center [83, 50] width 85 height 24
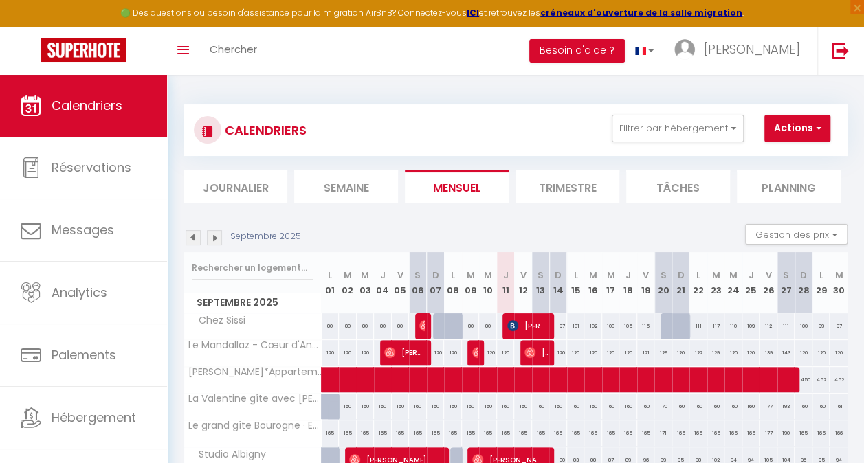
click at [202, 185] on li "Journalier" at bounding box center [235, 187] width 104 height 34
